Goal: Check status: Check status

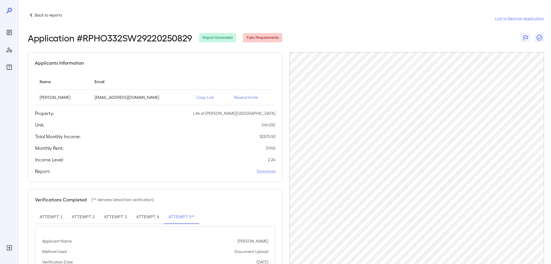
click at [37, 13] on p "Back to reports" at bounding box center [48, 15] width 27 height 6
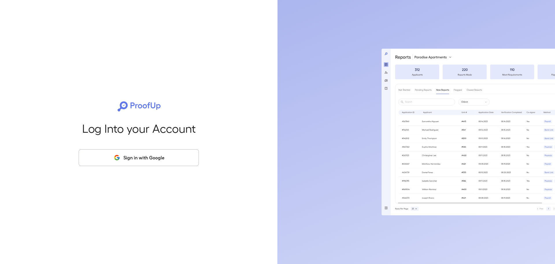
click at [139, 163] on button "Sign in with Google" at bounding box center [139, 157] width 120 height 17
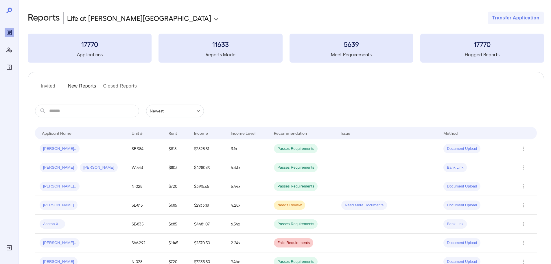
click at [51, 82] on button "Invited" at bounding box center [48, 88] width 26 height 14
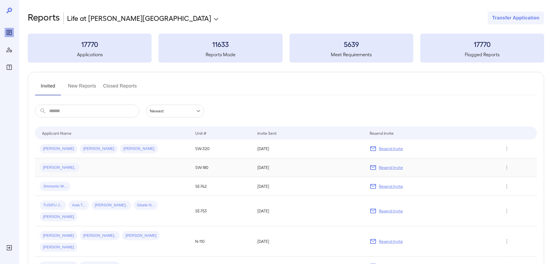
click at [112, 167] on div "ONEIKA B..." at bounding box center [113, 167] width 146 height 9
